Goal: Book appointment/travel/reservation

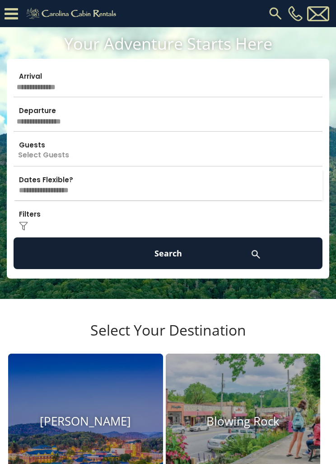
click at [50, 74] on input "text" at bounding box center [168, 82] width 309 height 32
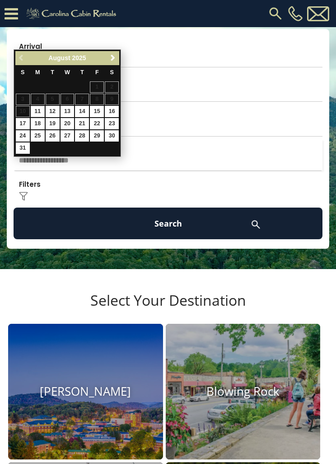
scroll to position [46, 0]
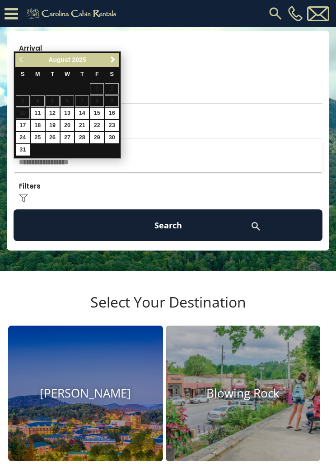
click at [114, 59] on span "Next" at bounding box center [112, 59] width 7 height 7
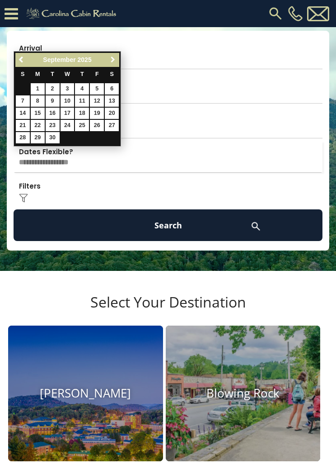
click at [116, 56] on span "Next" at bounding box center [112, 59] width 7 height 7
click at [24, 101] on link "5" at bounding box center [23, 100] width 14 height 11
type input "*******"
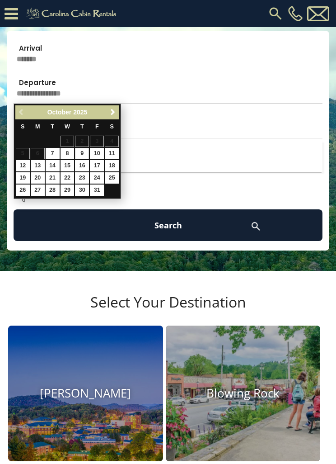
click at [83, 153] on link "9" at bounding box center [82, 153] width 14 height 11
type input "*******"
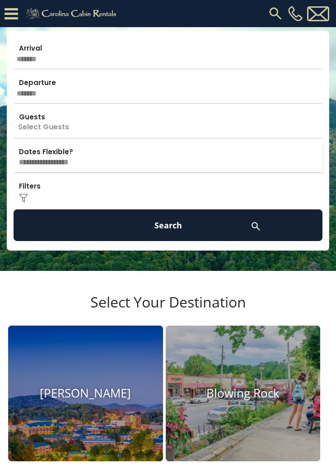
click at [64, 121] on p "Select Guests" at bounding box center [168, 122] width 309 height 32
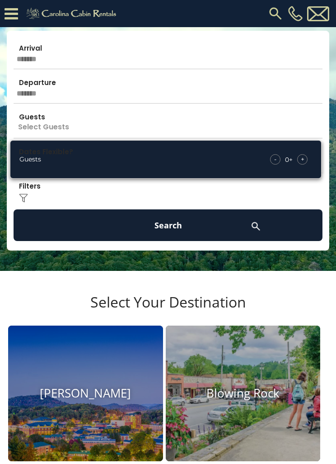
click at [304, 155] on span "+" at bounding box center [303, 159] width 4 height 9
click at [307, 158] on div "+" at bounding box center [302, 159] width 10 height 10
click at [306, 156] on div "+" at bounding box center [302, 159] width 10 height 10
click at [306, 155] on div "+" at bounding box center [302, 159] width 10 height 10
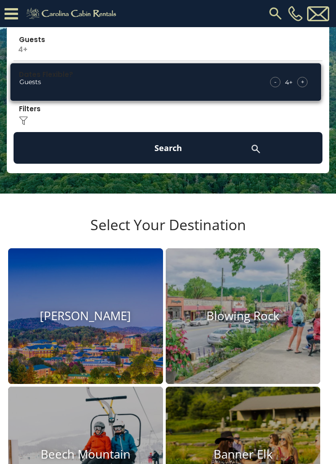
scroll to position [123, 0]
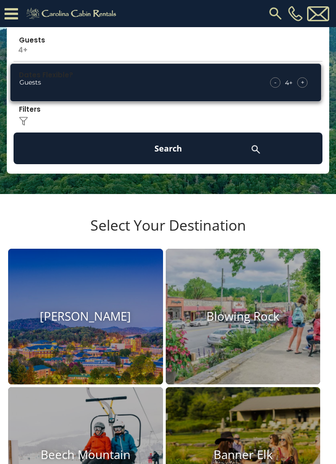
click at [178, 149] on button "Search" at bounding box center [168, 148] width 309 height 32
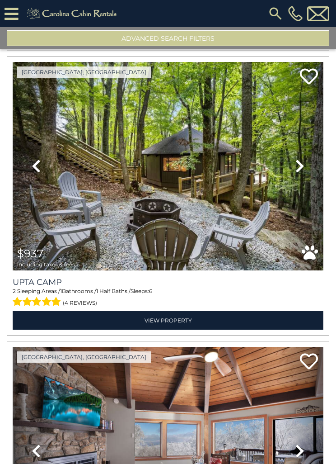
scroll to position [4599, 0]
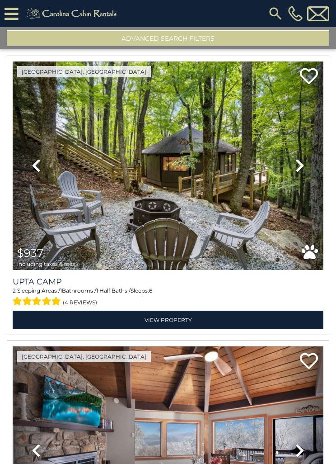
click at [221, 245] on img at bounding box center [168, 165] width 311 height 208
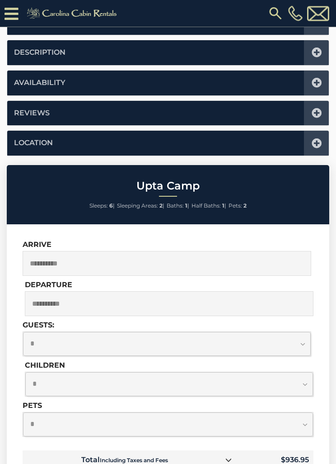
scroll to position [506, 0]
click at [51, 428] on select "**********" at bounding box center [168, 424] width 290 height 24
click at [307, 423] on select "**********" at bounding box center [168, 424] width 290 height 24
select select "*"
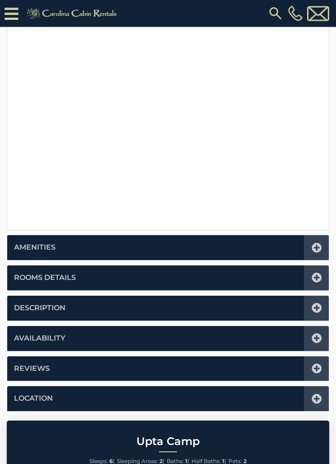
scroll to position [251, 0]
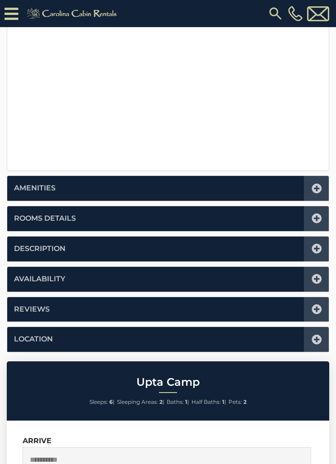
scroll to position [310, 0]
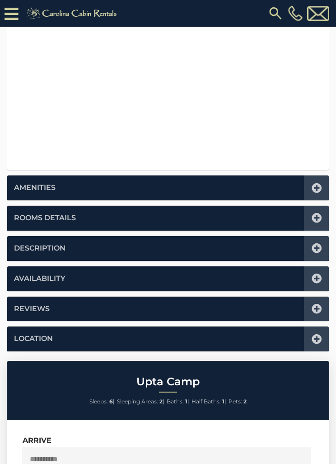
click at [314, 186] on icon at bounding box center [317, 189] width 10 height 10
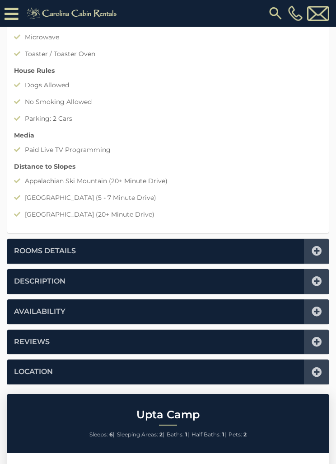
scroll to position [568, 0]
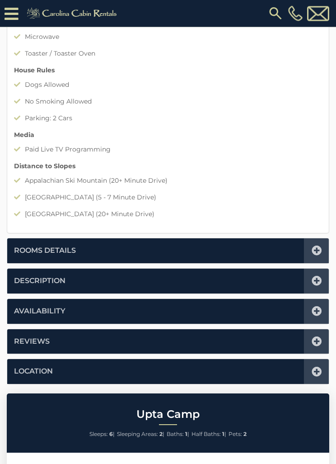
click at [321, 251] on icon at bounding box center [317, 251] width 10 height 10
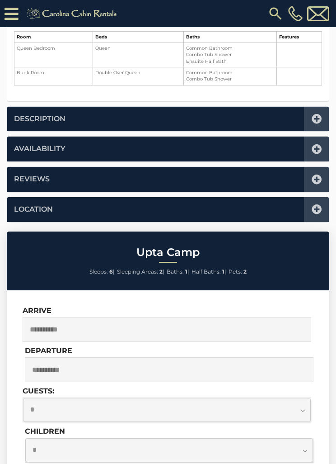
scroll to position [283, 0]
